Goal: Information Seeking & Learning: Learn about a topic

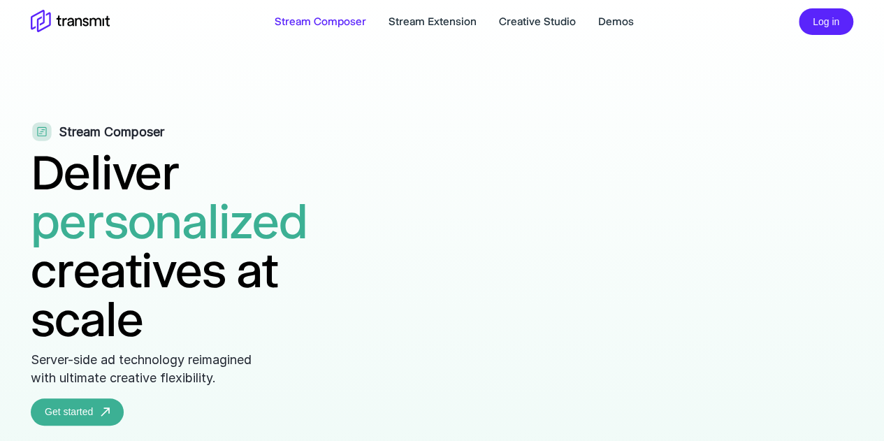
click at [85, 17] on icon at bounding box center [70, 22] width 79 height 24
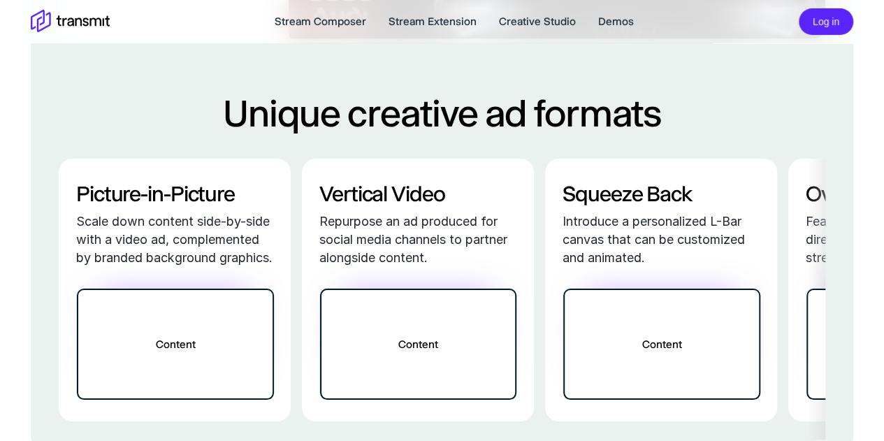
scroll to position [2445, 0]
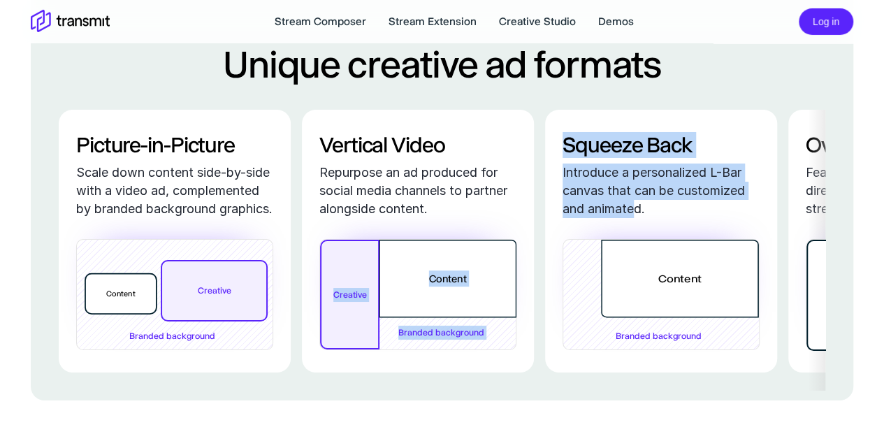
drag, startPoint x: 633, startPoint y: 258, endPoint x: 441, endPoint y: 256, distance: 191.4
click at [441, 256] on div "Picture-in-Picture Scale down content side-by-side with a video ad, complemente…" at bounding box center [539, 241] width 961 height 263
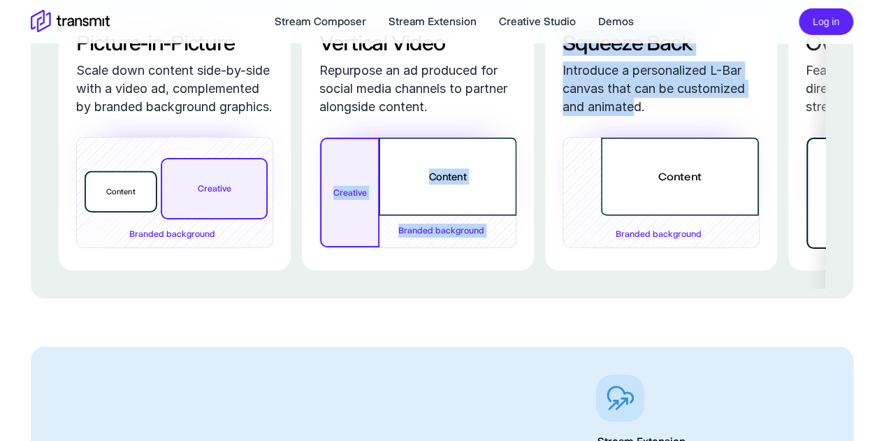
scroll to position [2514, 0]
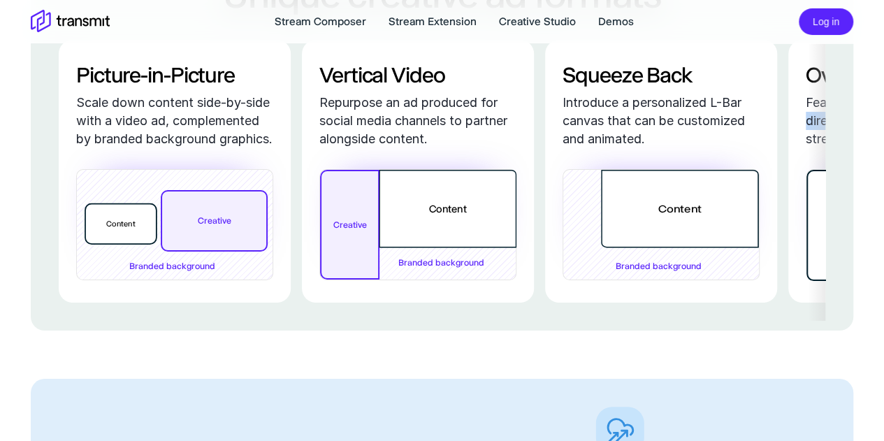
drag, startPoint x: 835, startPoint y: 166, endPoint x: 790, endPoint y: 166, distance: 45.4
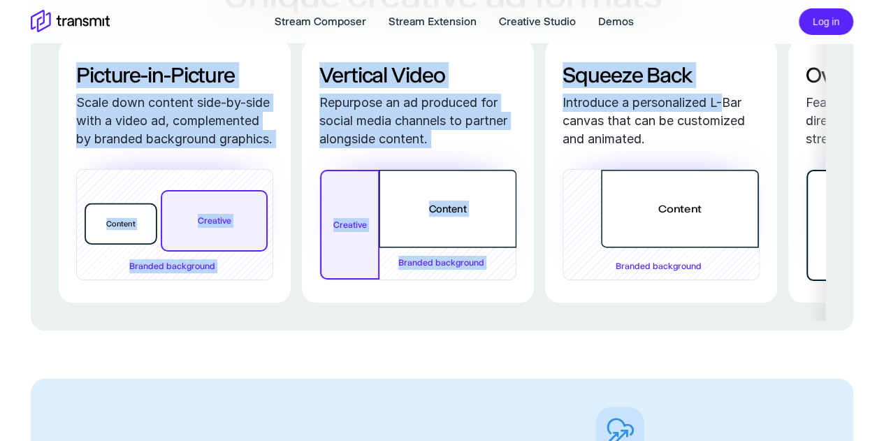
drag, startPoint x: 816, startPoint y: 152, endPoint x: 798, endPoint y: 145, distance: 19.9
click at [728, 149] on div "Picture-in-Picture Scale down content side-by-side with a video ad, complemente…" at bounding box center [442, 171] width 766 height 263
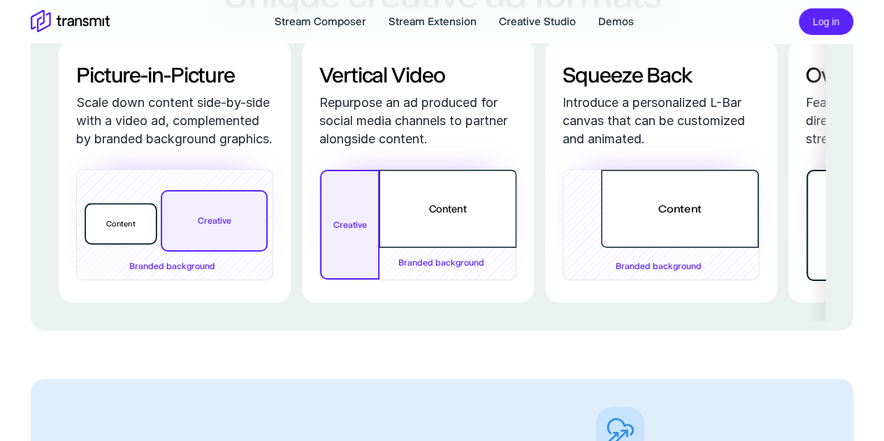
drag, startPoint x: 844, startPoint y: 149, endPoint x: 827, endPoint y: 235, distance: 87.5
drag, startPoint x: 828, startPoint y: 229, endPoint x: 877, endPoint y: 224, distance: 49.1
click at [877, 224] on div "Go beyond traditional ad breaks Transform viewer interruptions into engagements…" at bounding box center [442, 35] width 884 height 5099
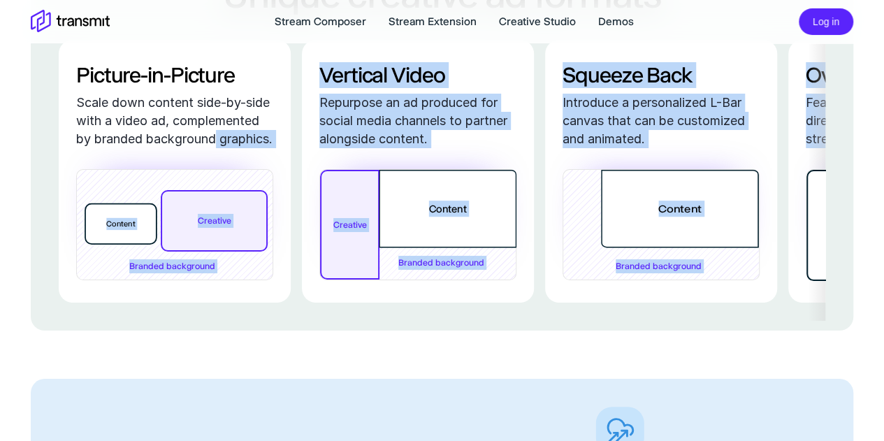
drag, startPoint x: 769, startPoint y: 219, endPoint x: 293, endPoint y: 184, distance: 476.9
click at [293, 184] on div "Picture-in-Picture Scale down content side-by-side with a video ad, complemente…" at bounding box center [539, 171] width 961 height 263
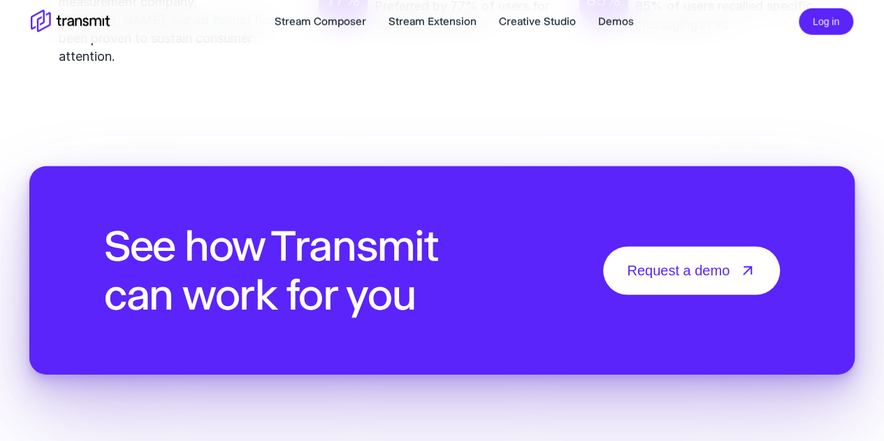
scroll to position [4889, 0]
